Goal: Information Seeking & Learning: Check status

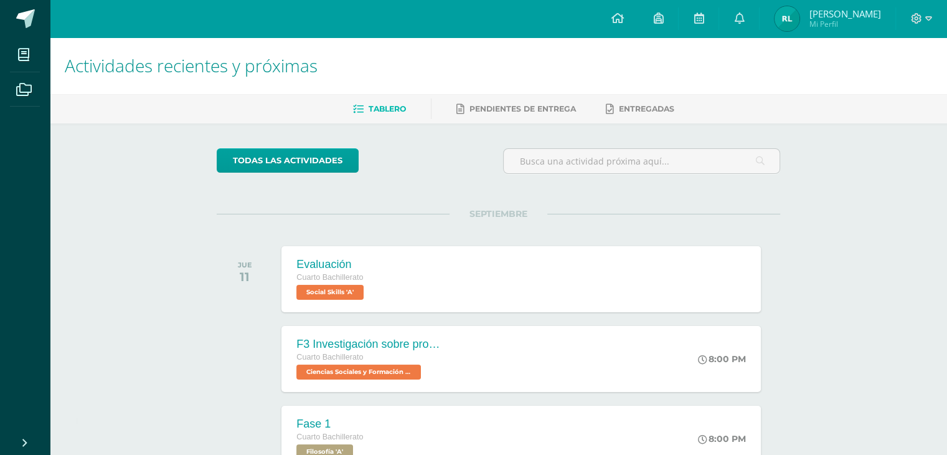
click at [810, 27] on span "Ricardo Andres Mi Perfil" at bounding box center [827, 18] width 111 height 25
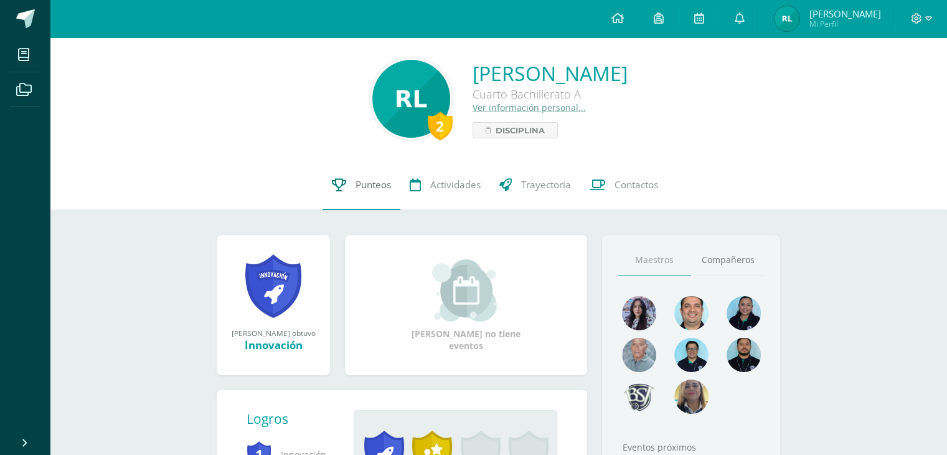
click at [384, 199] on link "Punteos" at bounding box center [362, 185] width 78 height 50
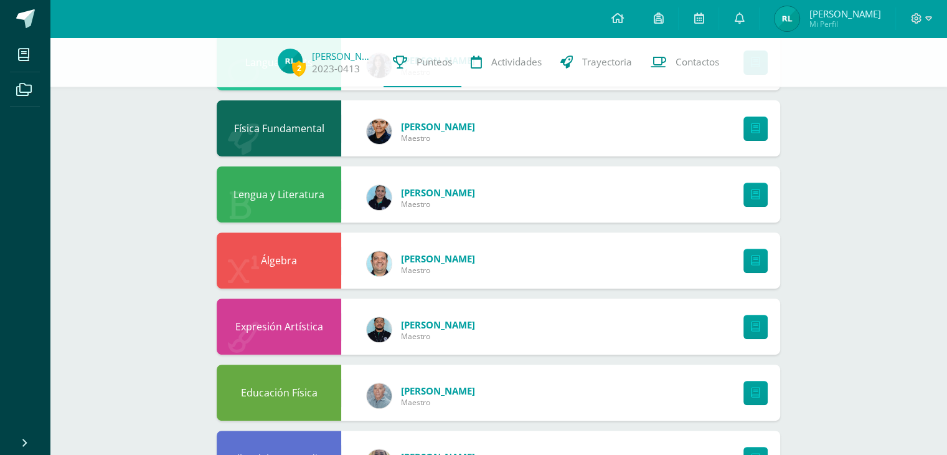
scroll to position [429, 0]
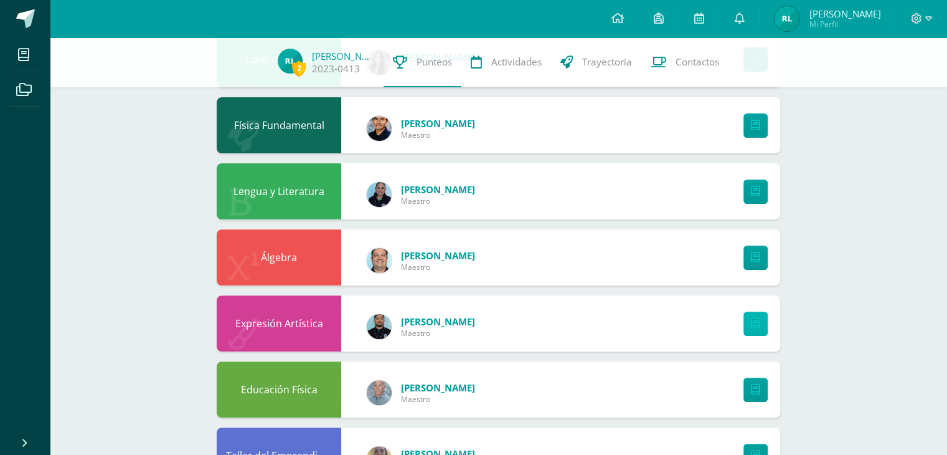
click at [752, 329] on icon at bounding box center [755, 323] width 9 height 11
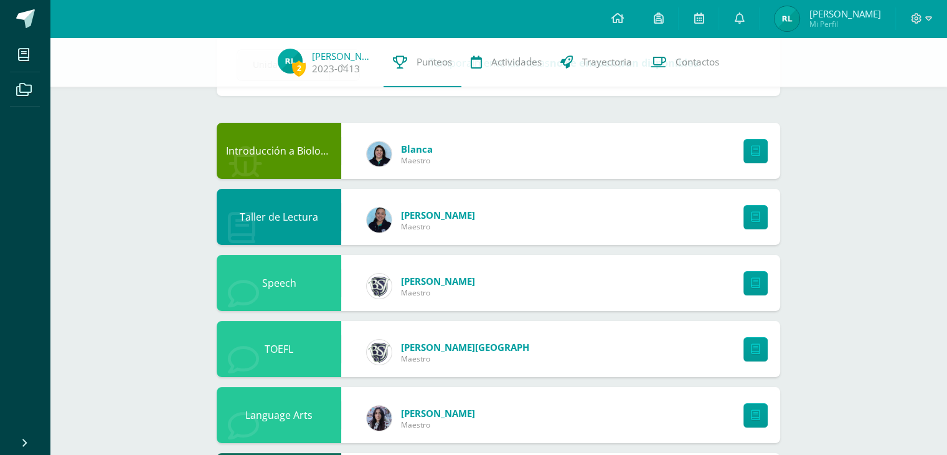
scroll to position [0, 0]
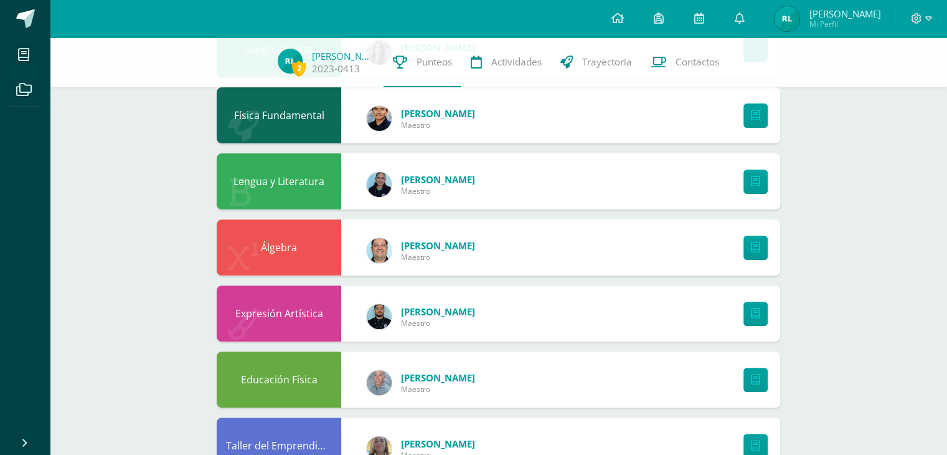
scroll to position [445, 0]
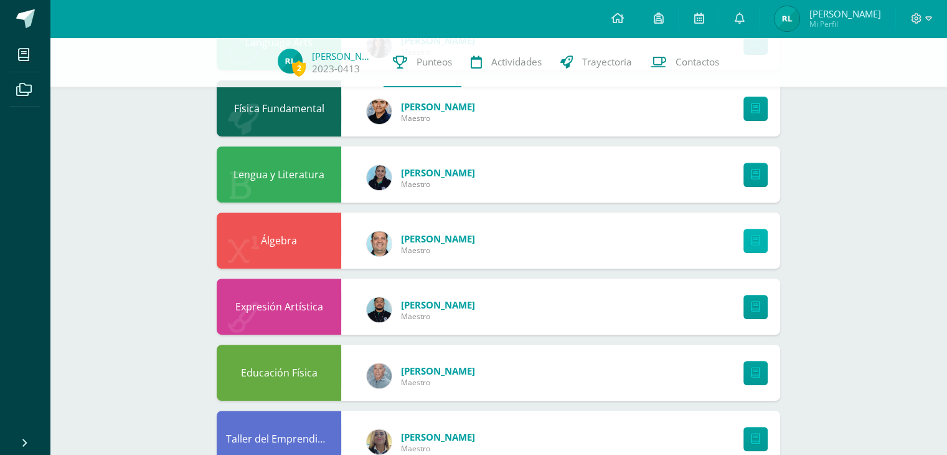
click at [760, 245] on link at bounding box center [756, 241] width 24 height 24
click at [194, 225] on div "Pendiente Unidad 4 Unidad 1 Unidad 2 Unidad 3 Unidad 4 Temporalmente las notas …" at bounding box center [499, 306] width 614 height 1428
click at [617, 237] on div "Álgebra Raúl Martínez Maestro" at bounding box center [499, 240] width 564 height 56
click at [288, 243] on div "Álgebra" at bounding box center [279, 240] width 125 height 56
click at [590, 246] on div "Álgebra Raúl Martínez Maestro" at bounding box center [499, 240] width 564 height 56
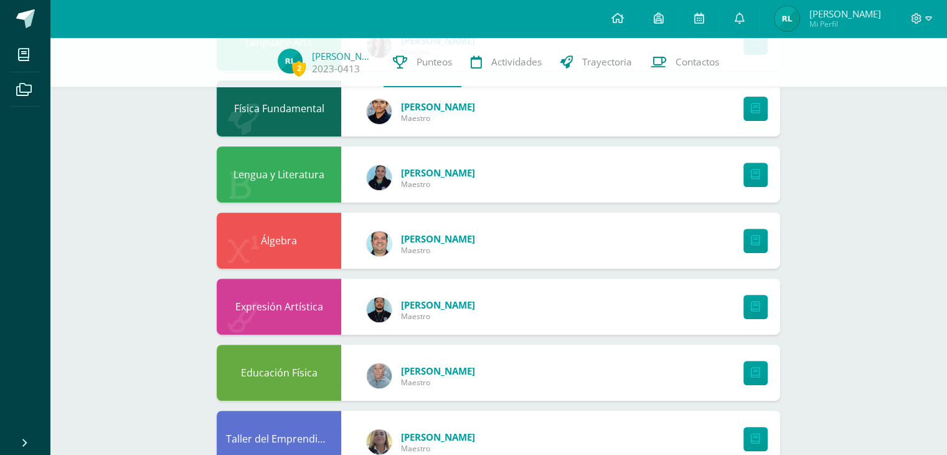
click at [304, 245] on div "Álgebra" at bounding box center [279, 240] width 125 height 56
click at [586, 249] on div "Álgebra Raúl Martínez Maestro" at bounding box center [499, 240] width 564 height 56
click at [335, 246] on div "Álgebra" at bounding box center [279, 240] width 125 height 56
click at [388, 239] on img at bounding box center [379, 243] width 25 height 25
click at [668, 264] on div "Álgebra Raúl Martínez Maestro" at bounding box center [499, 240] width 564 height 56
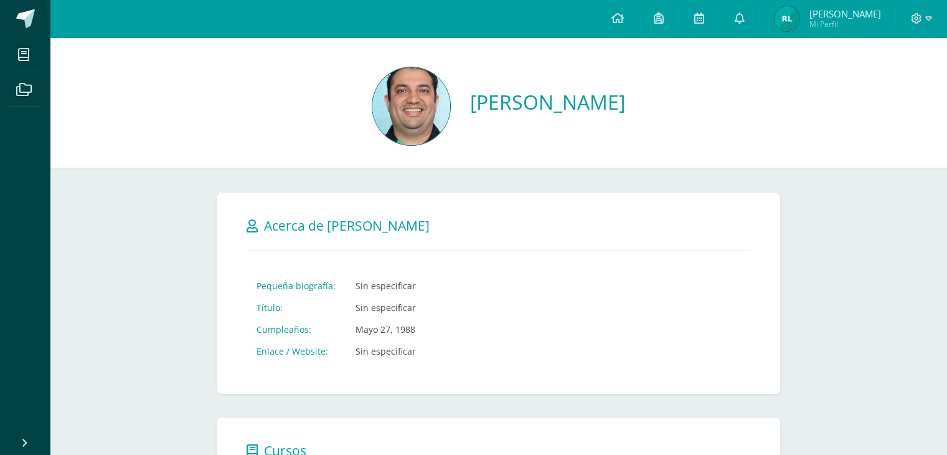
scroll to position [39, 0]
